Goal: Task Accomplishment & Management: Use online tool/utility

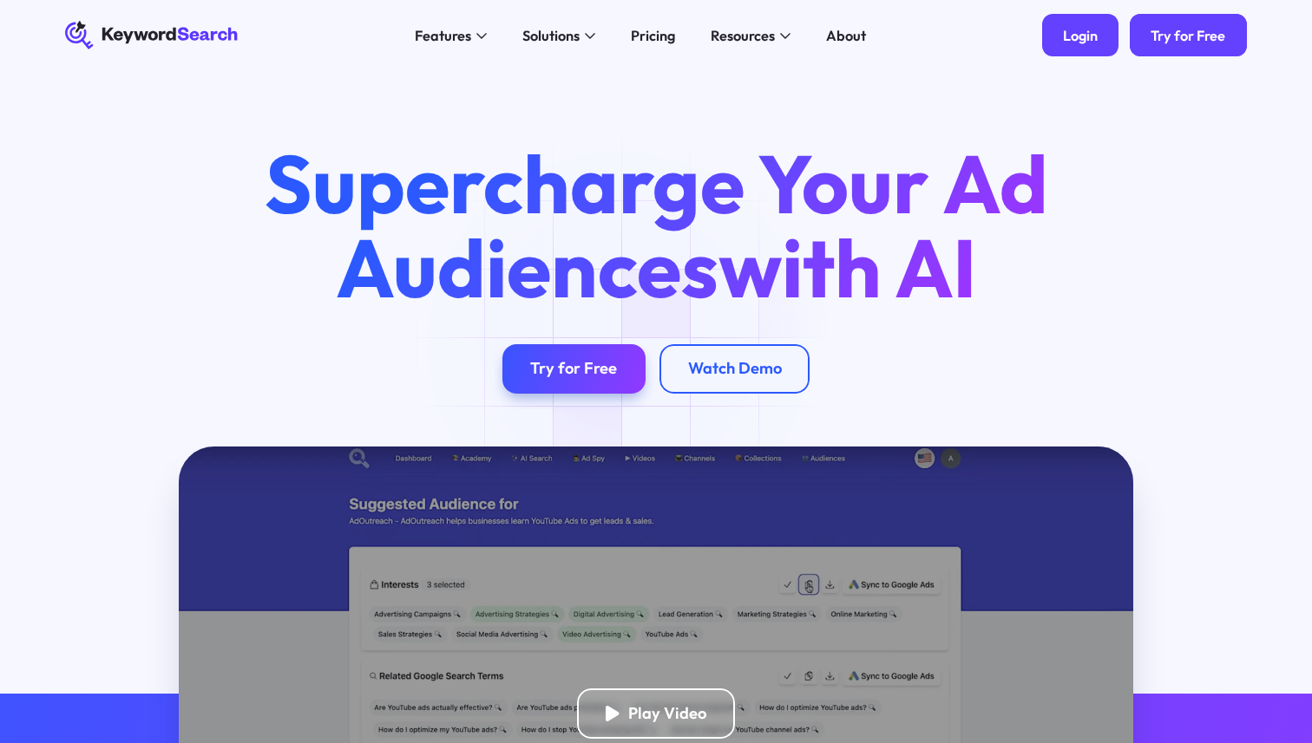
click at [1088, 27] on div "Login" at bounding box center [1080, 35] width 35 height 17
